Goal: Task Accomplishment & Management: Manage account settings

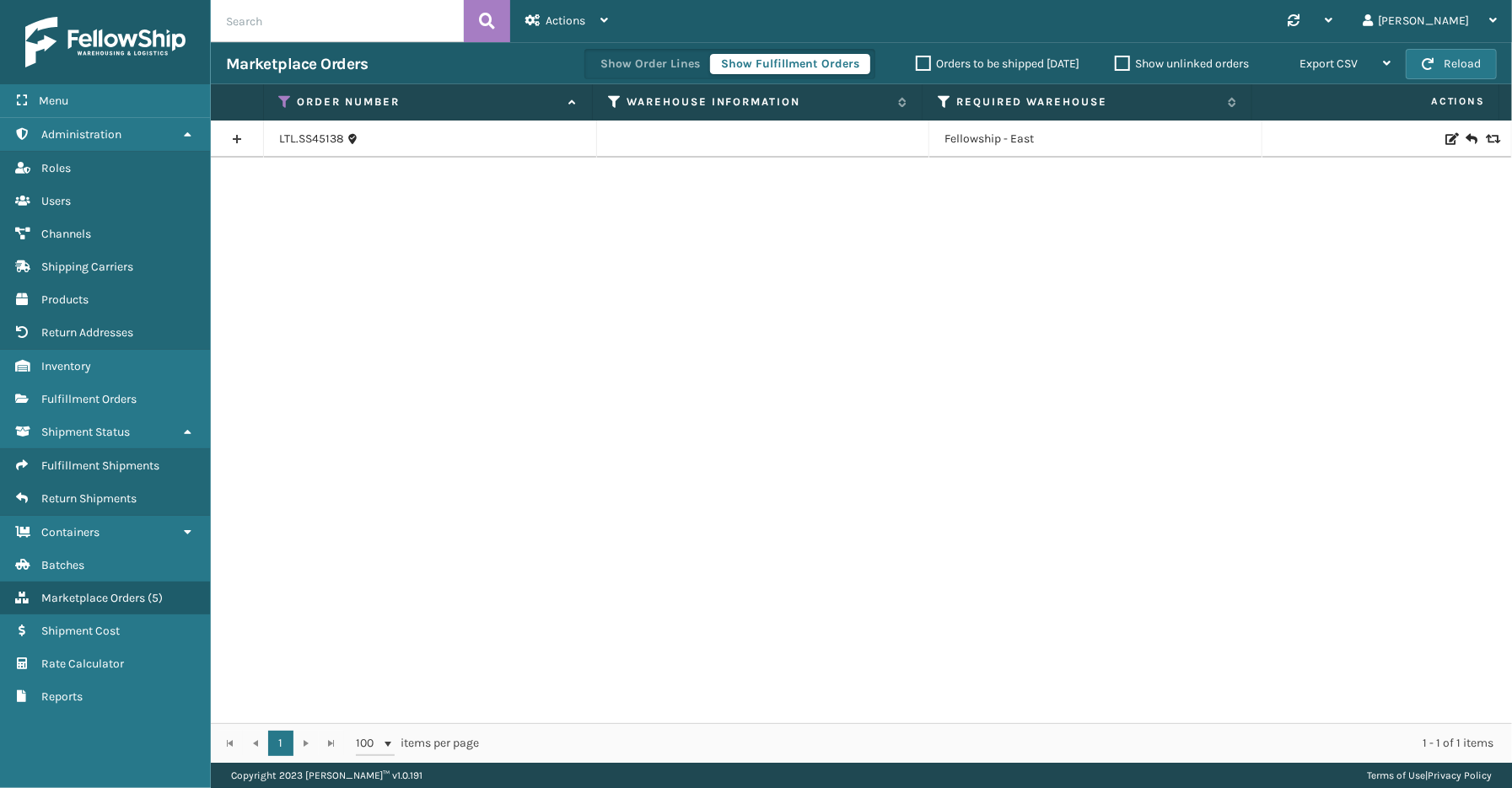
click at [283, 96] on icon at bounding box center [286, 101] width 13 height 15
click at [73, 260] on span "Shipping Carriers" at bounding box center [86, 267] width 92 height 14
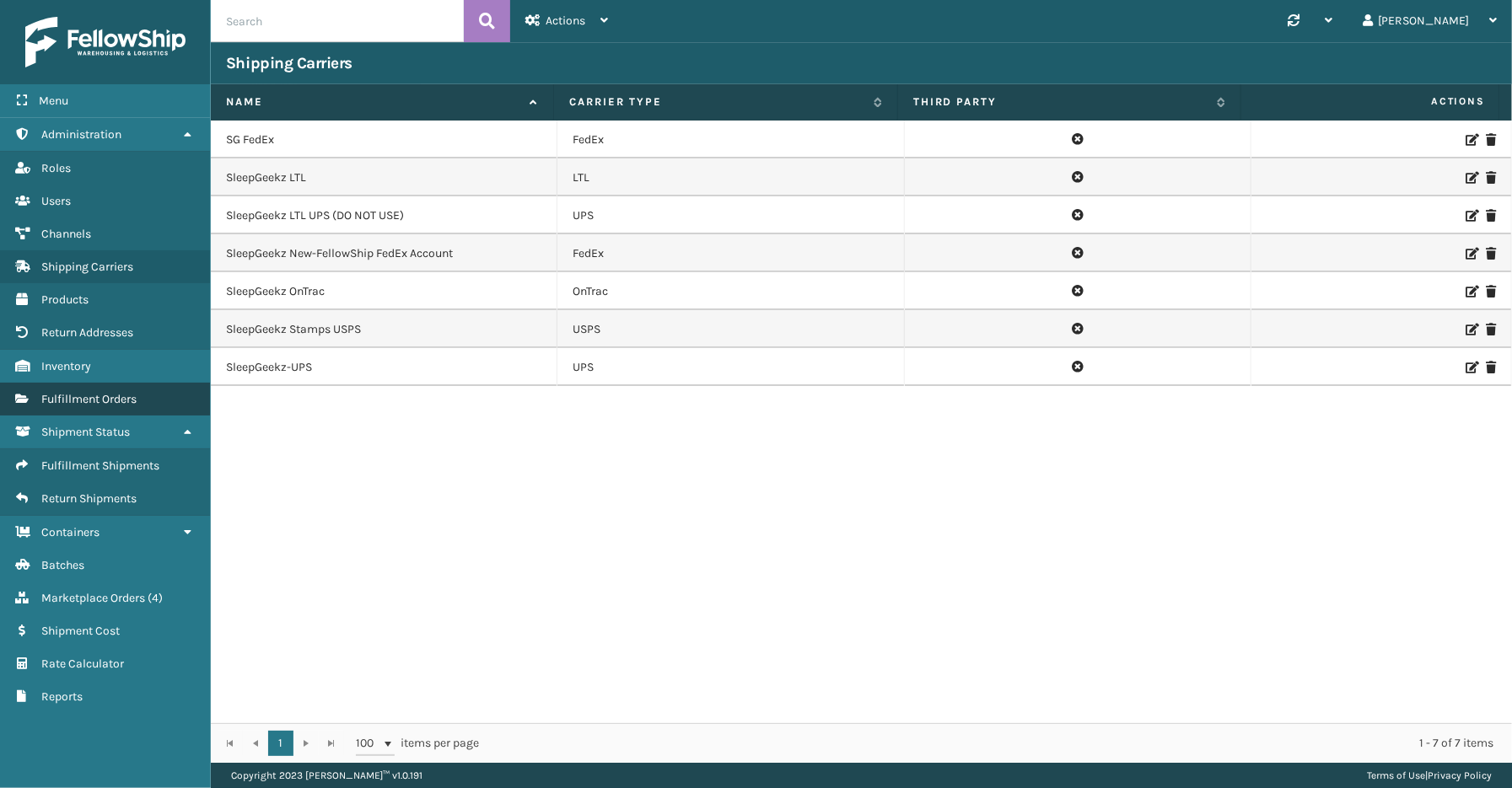
click at [81, 392] on span "Fulfillment Orders" at bounding box center [88, 399] width 95 height 14
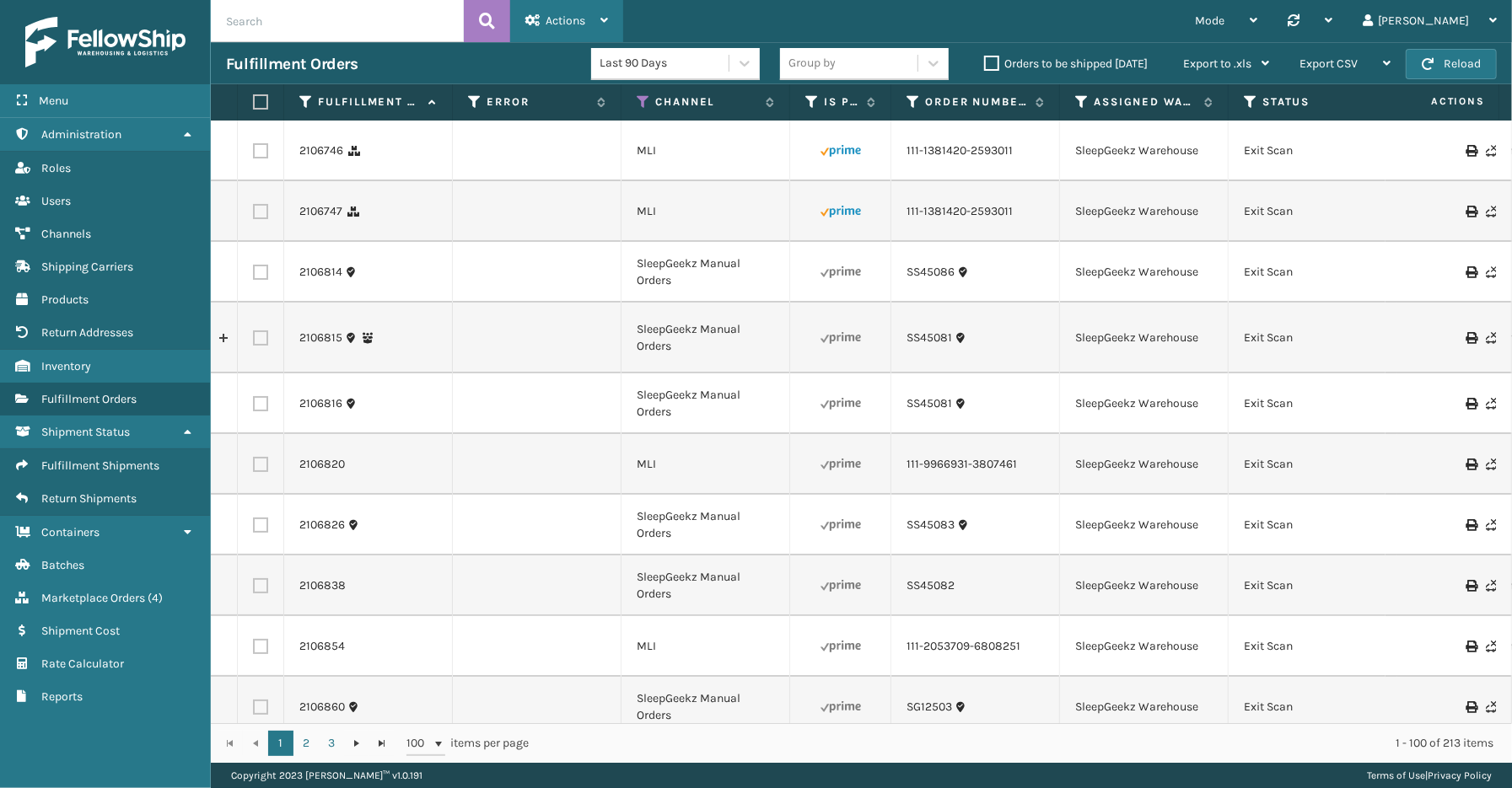
click at [560, 21] on span "Actions" at bounding box center [565, 20] width 40 height 14
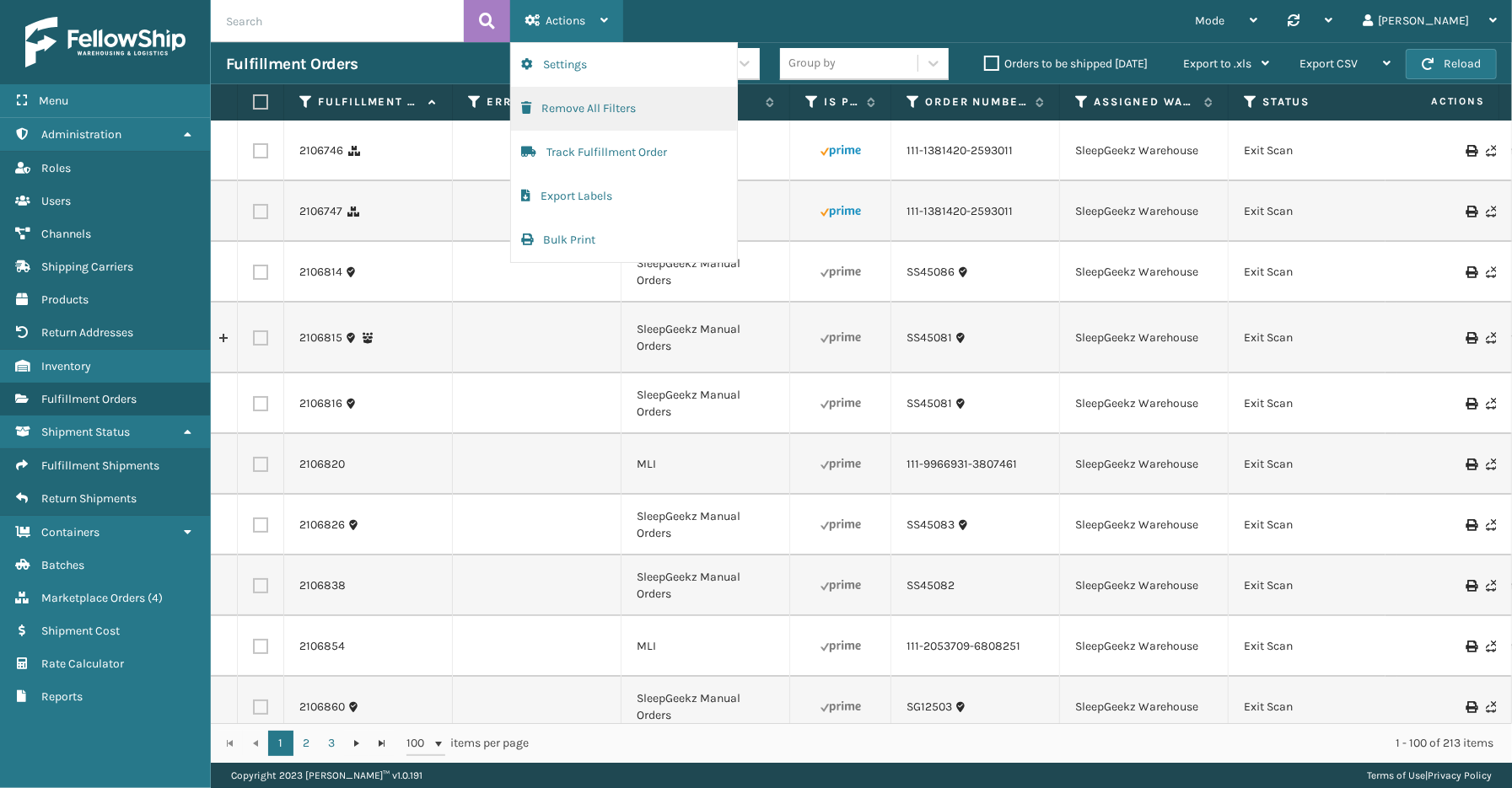
click at [563, 108] on button "Remove All Filters" at bounding box center [624, 109] width 226 height 44
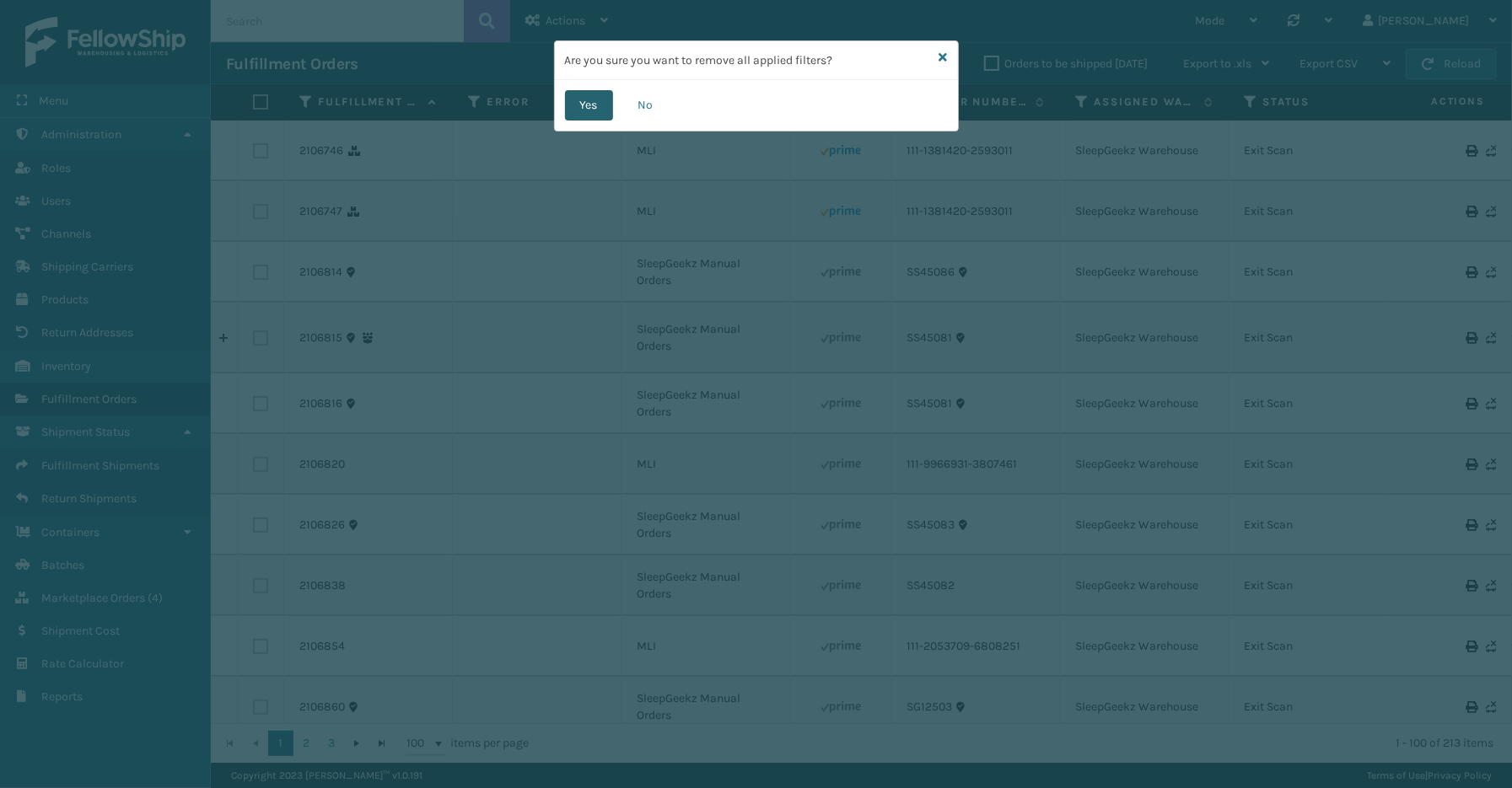
click at [592, 103] on button "Yes" at bounding box center [589, 105] width 48 height 30
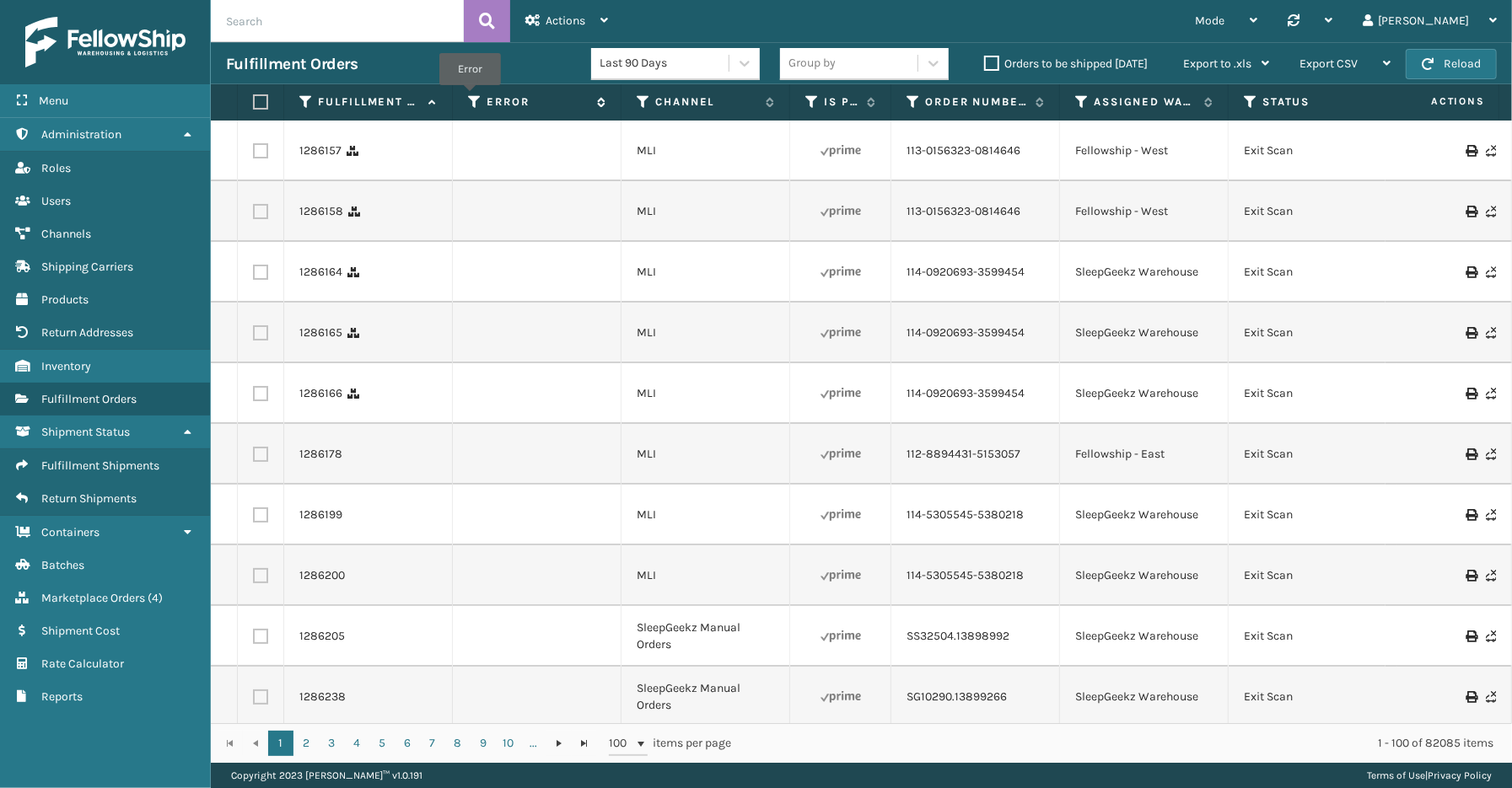
click at [469, 96] on icon at bounding box center [474, 101] width 13 height 15
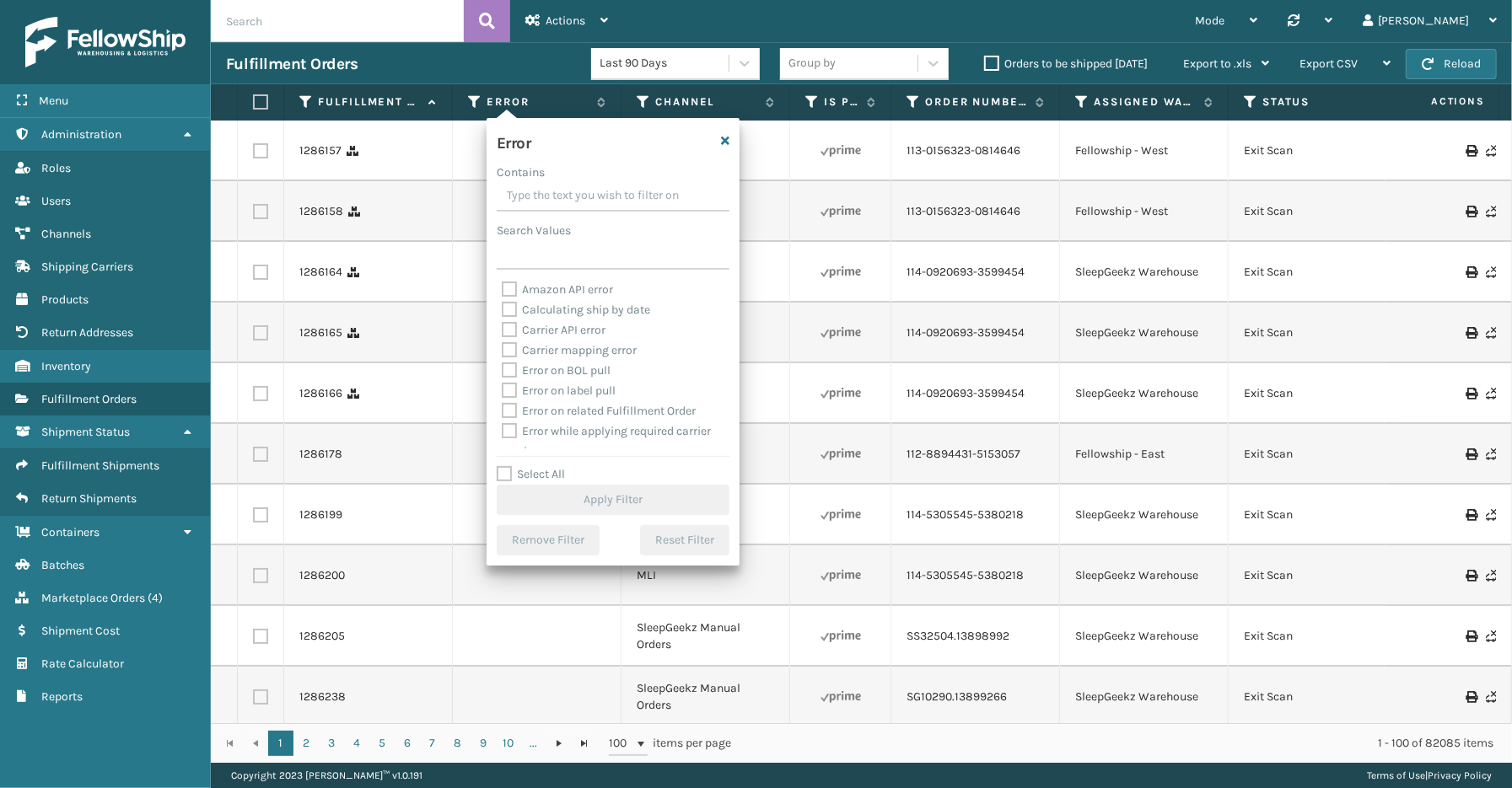
click at [543, 474] on label "Select All" at bounding box center [530, 474] width 68 height 14
click at [543, 466] on input "Select All" at bounding box center [623, 465] width 253 height 2
checkbox input "true"
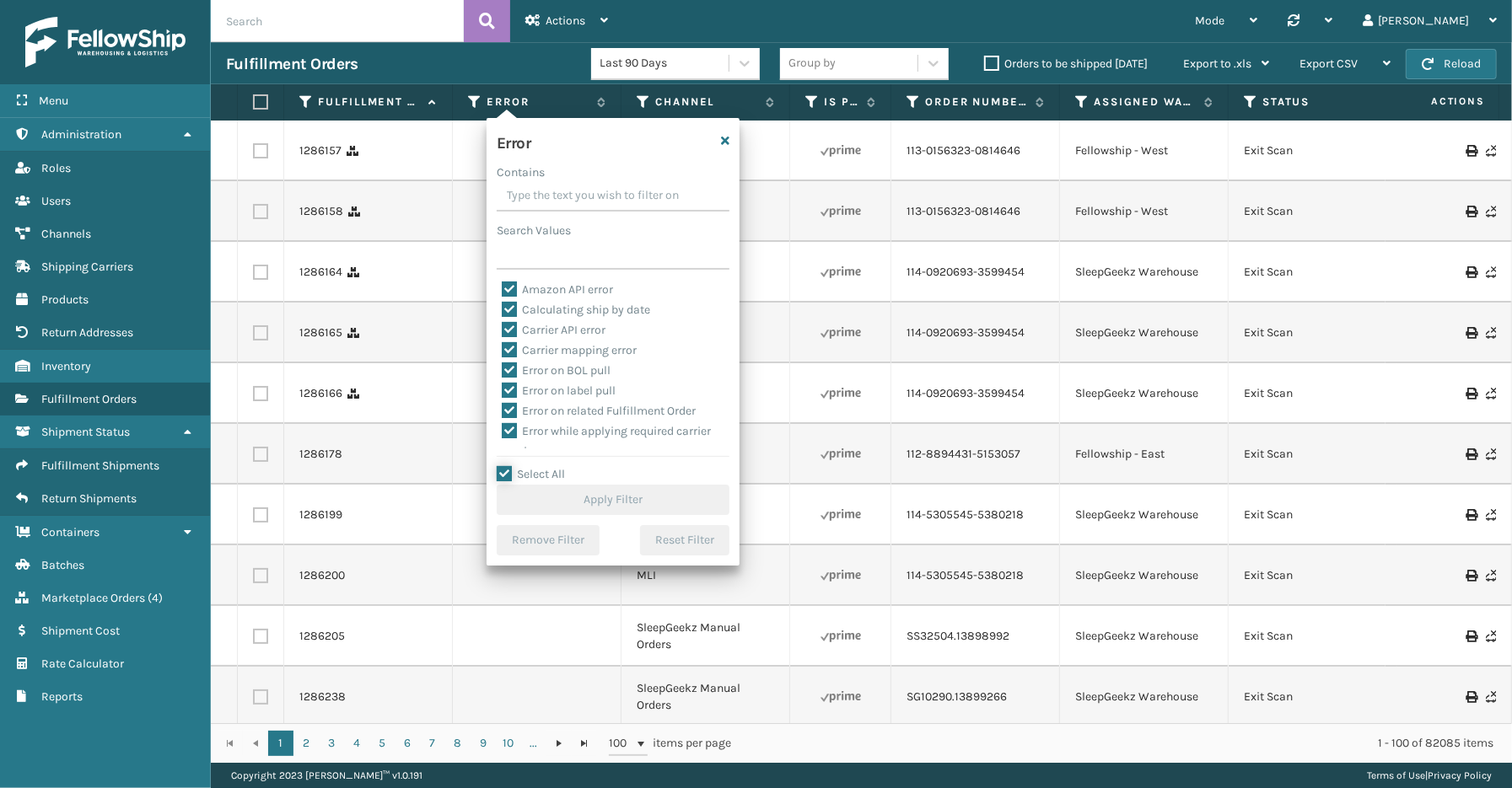
checkbox input "true"
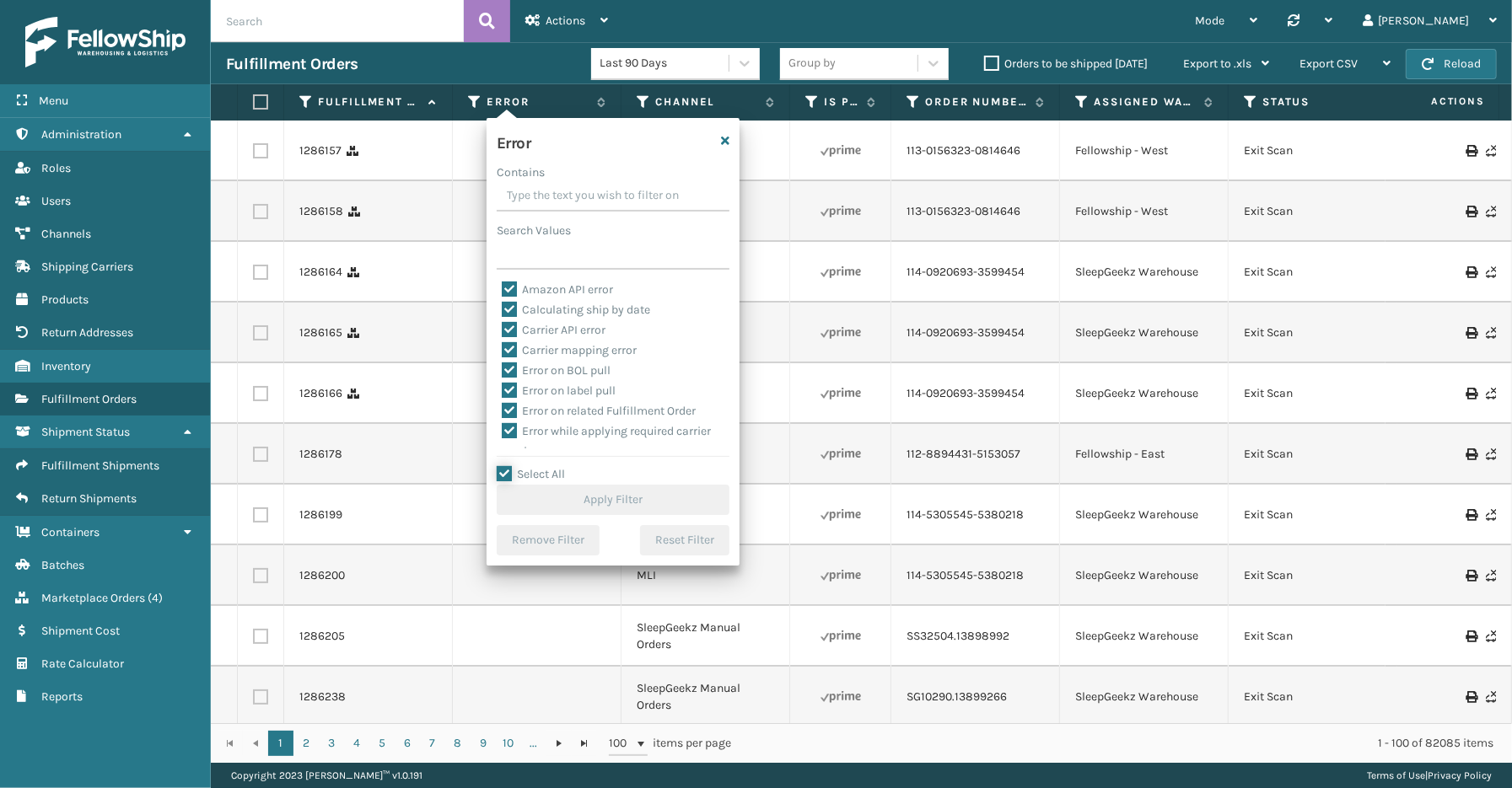
checkbox input "true"
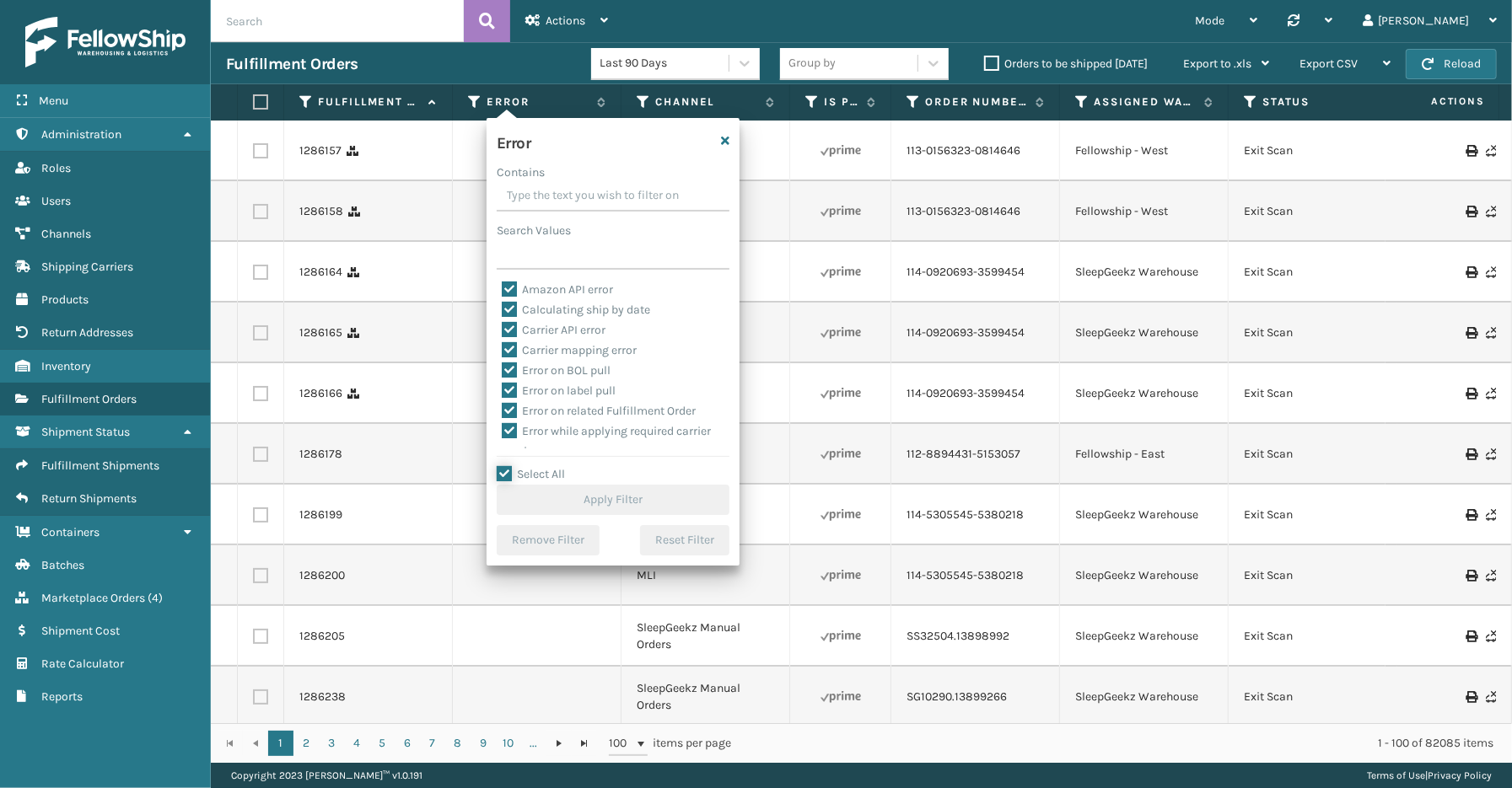
checkbox input "true"
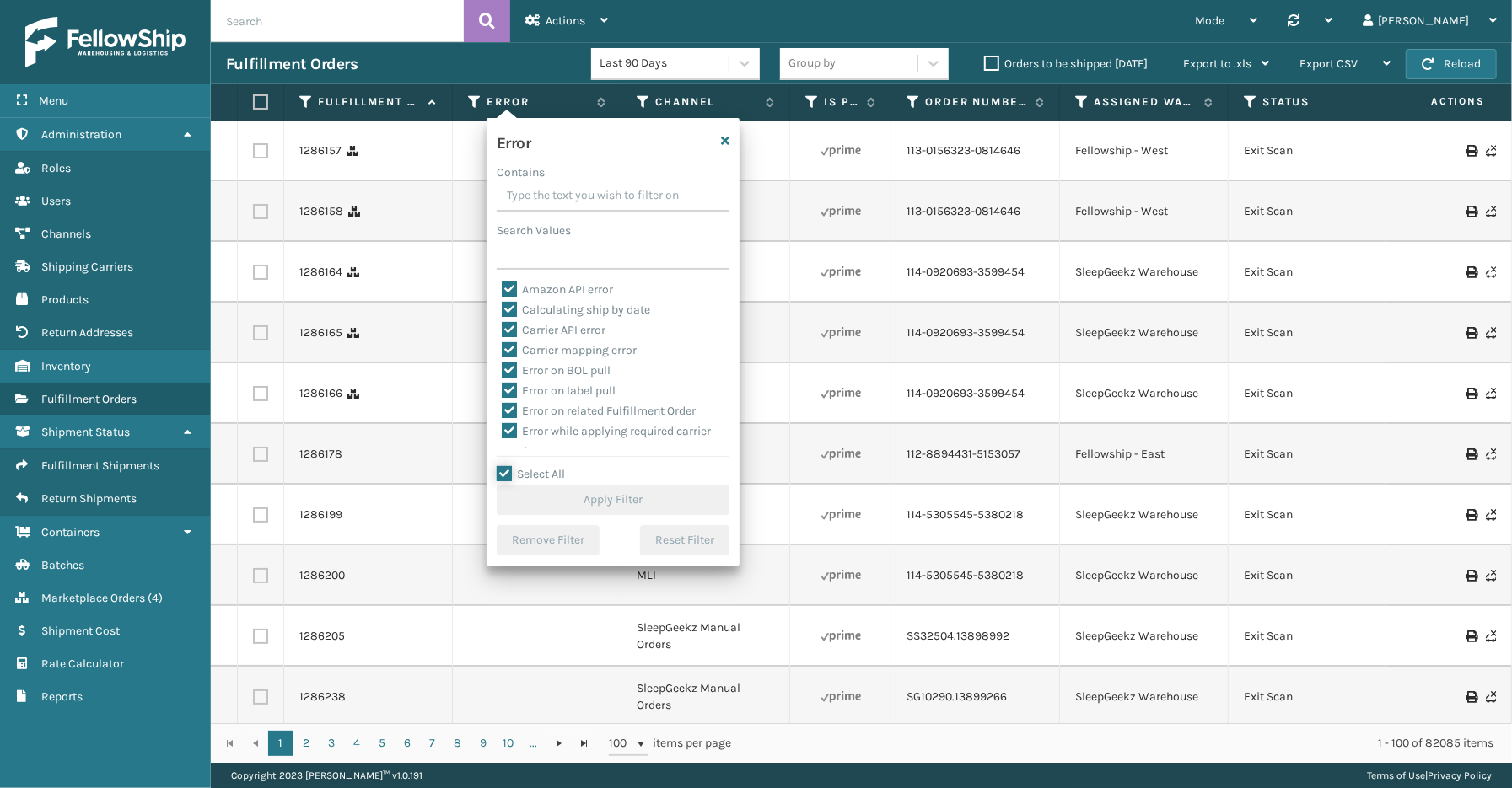
checkbox input "true"
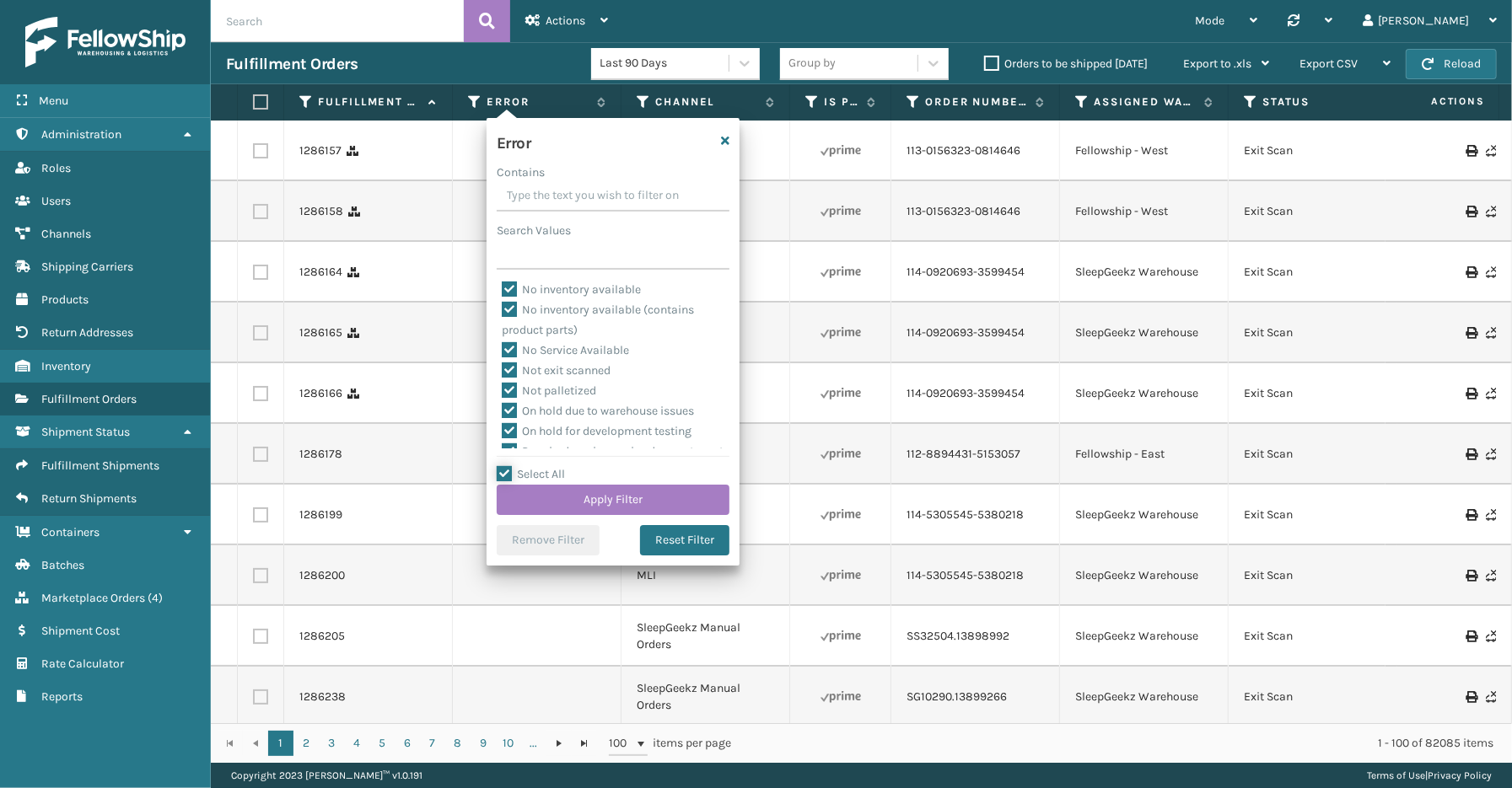
scroll to position [377, 0]
click at [557, 437] on label "To be cancelled" at bounding box center [551, 438] width 101 height 14
click at [503, 437] on input "To be cancelled" at bounding box center [502, 435] width 1 height 11
checkbox input "false"
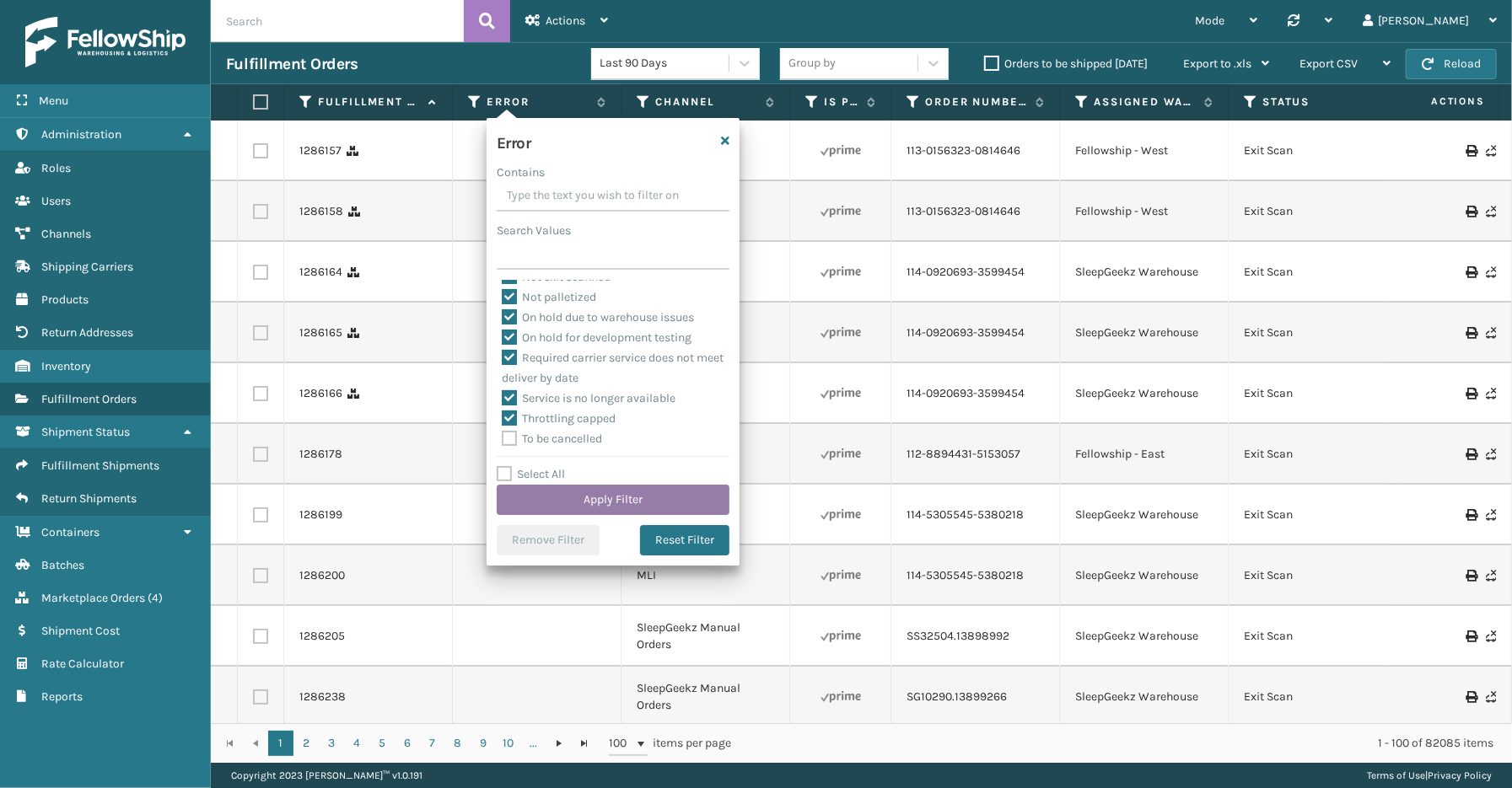
click at [594, 503] on button "Apply Filter" at bounding box center [613, 500] width 233 height 30
